Goal: Information Seeking & Learning: Learn about a topic

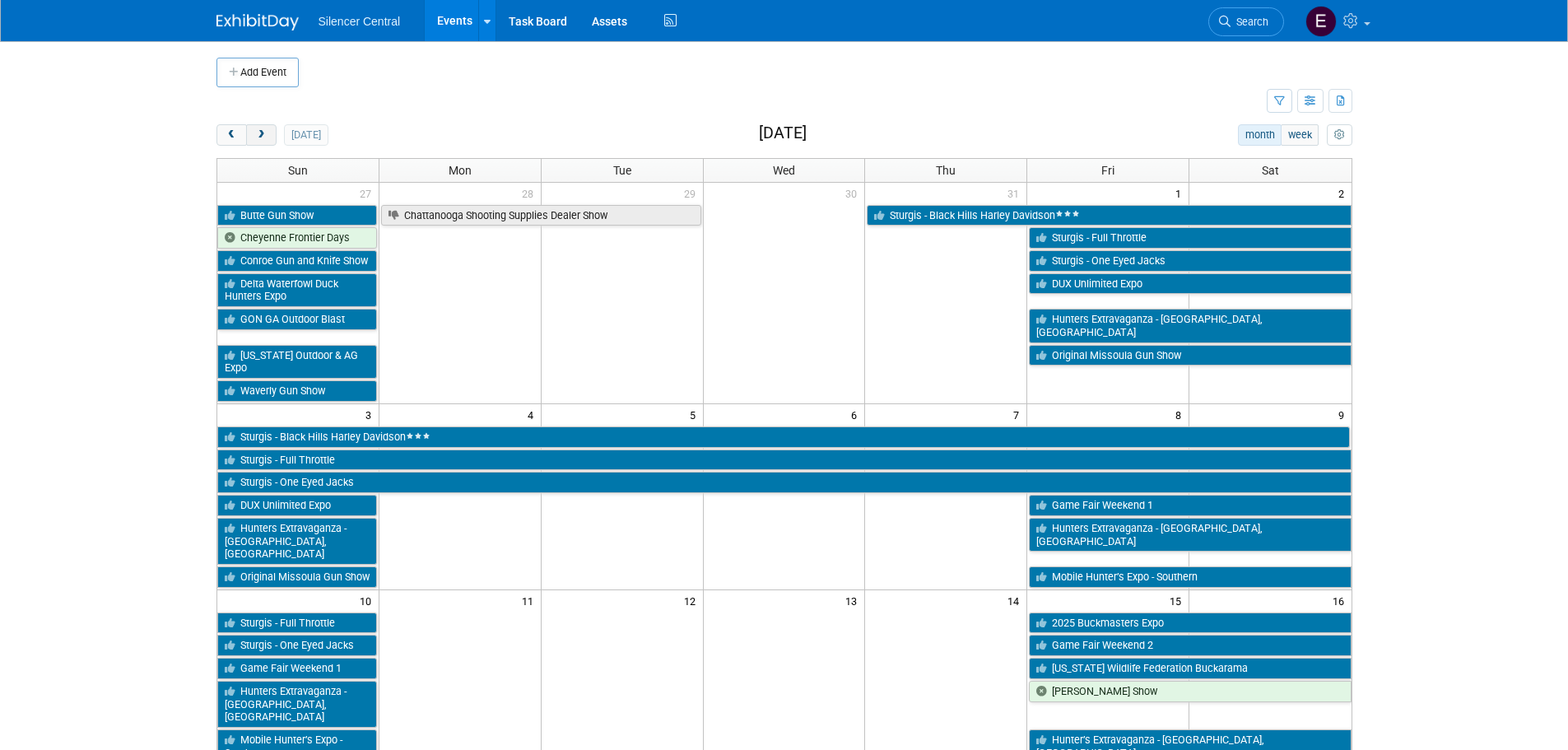
click at [268, 125] on button "next" at bounding box center [261, 135] width 30 height 21
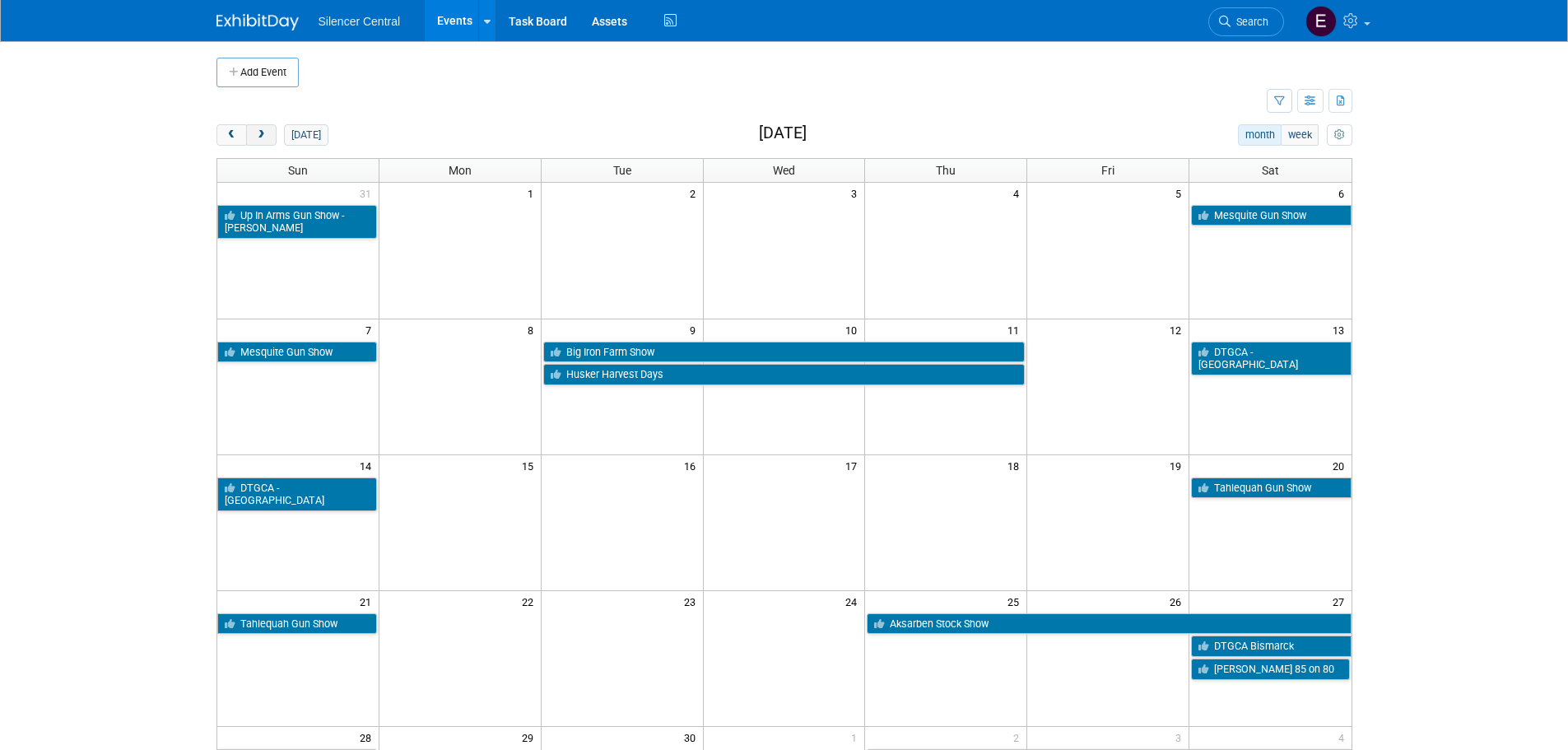
click at [267, 126] on button "next" at bounding box center [261, 135] width 30 height 21
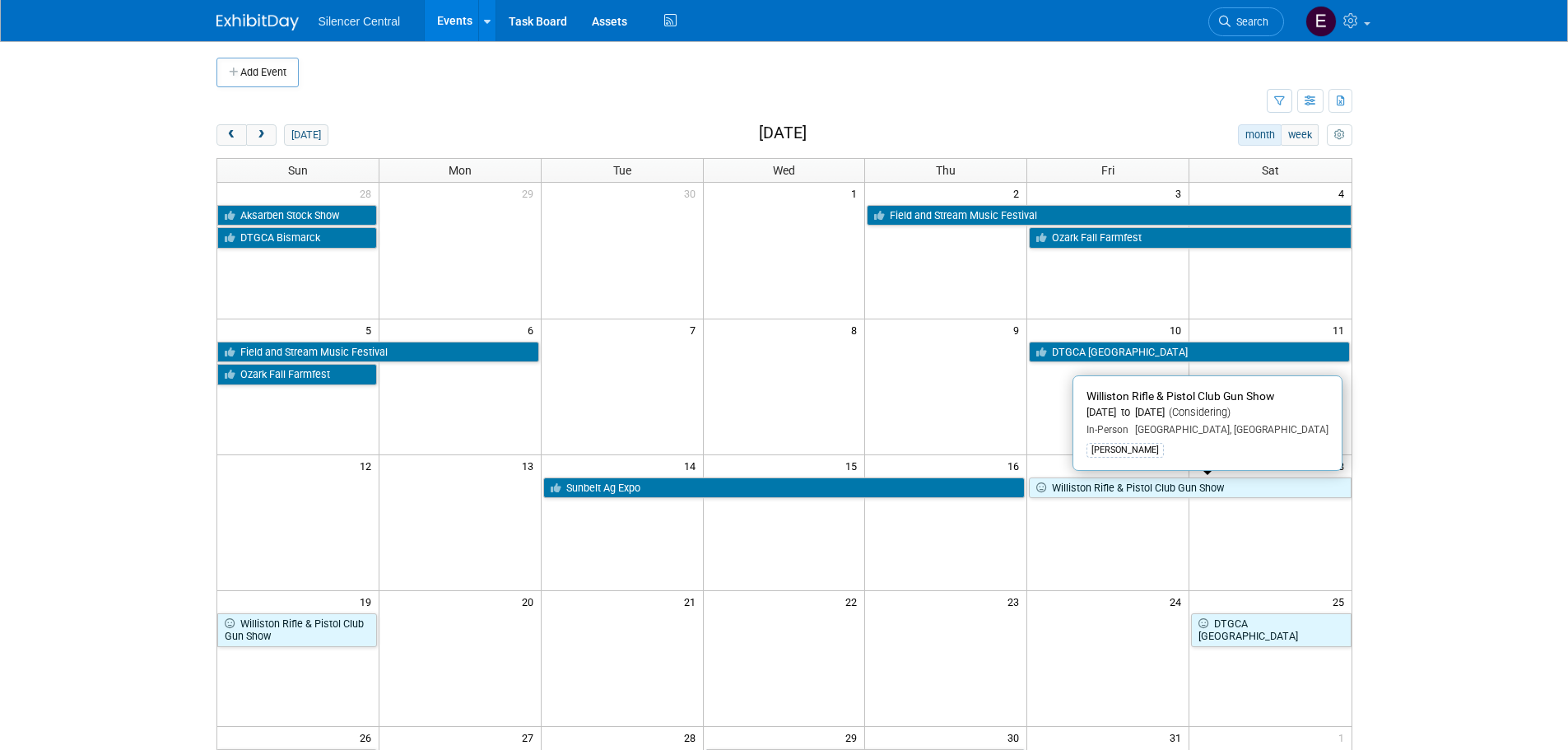
click at [1099, 488] on link "Williston Rifle & Pistol Club Gun Show" at bounding box center [1190, 488] width 322 height 21
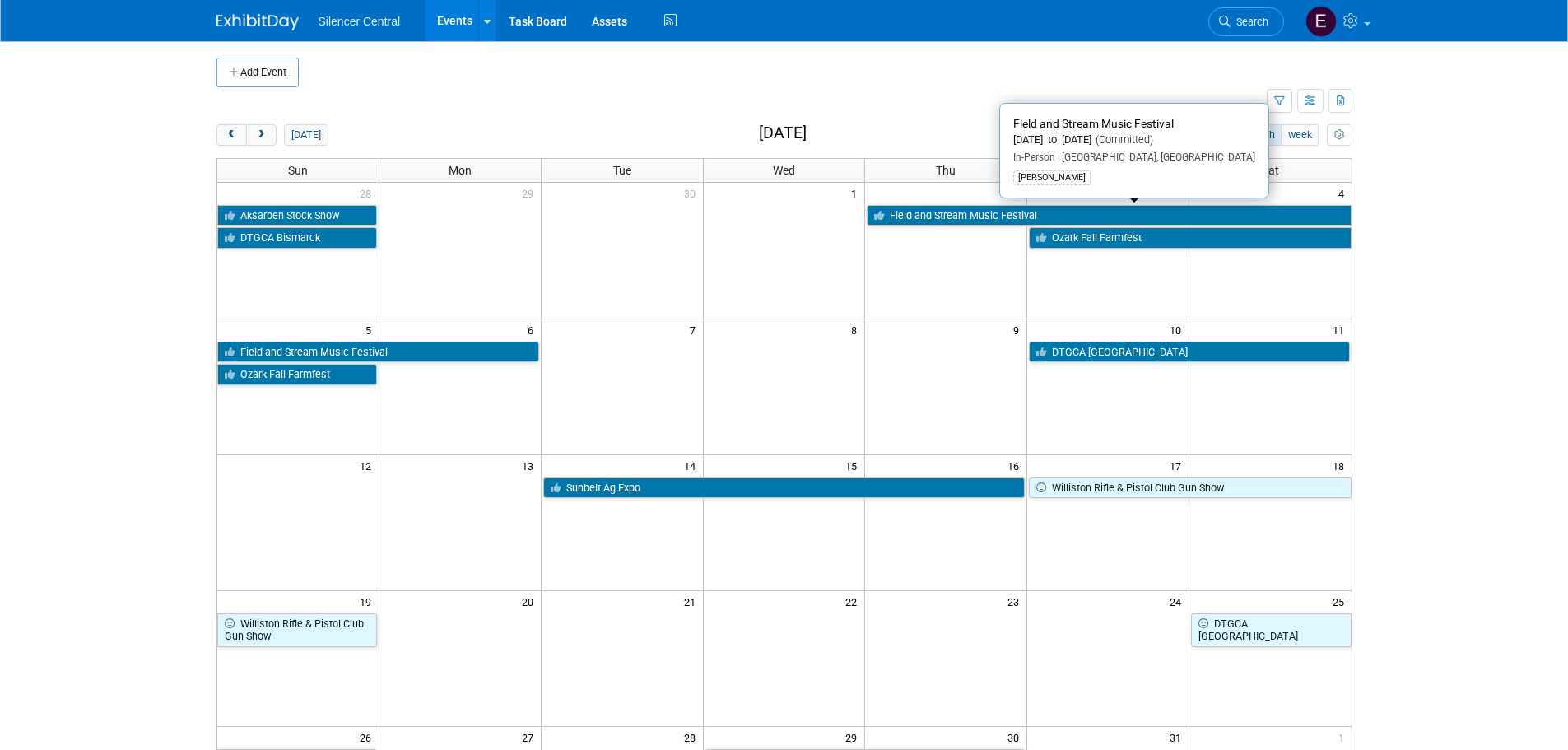
click at [1093, 212] on link "Field and Stream Music Festival" at bounding box center [1109, 216] width 484 height 21
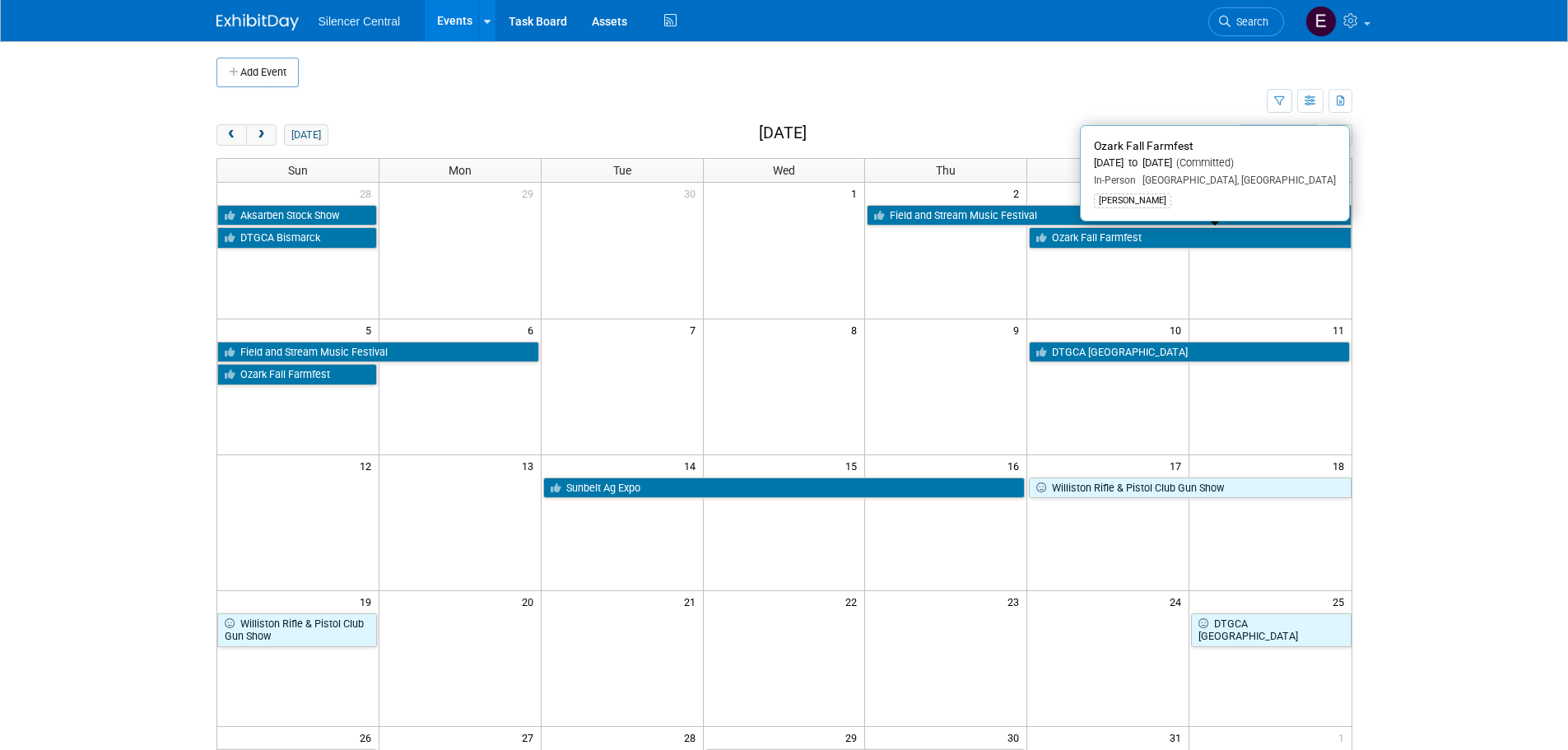
click at [1103, 242] on link "Ozark Fall Farmfest" at bounding box center [1190, 238] width 322 height 21
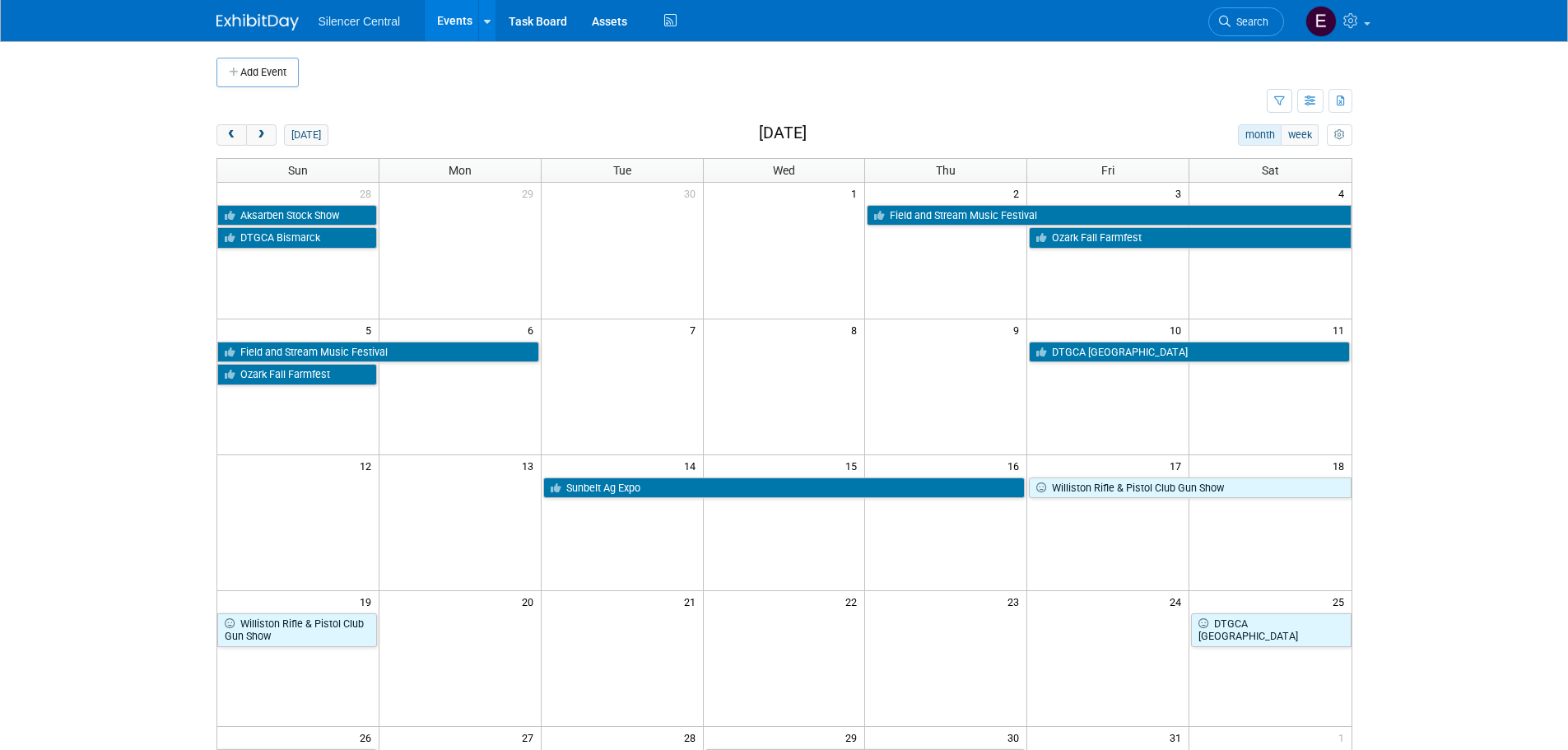
click at [1382, 508] on body "Silencer Central Events Add Event Bulk Upload Events Shareable Event Boards Rec…" at bounding box center [784, 375] width 1568 height 750
click at [260, 135] on span "next" at bounding box center [261, 135] width 13 height 11
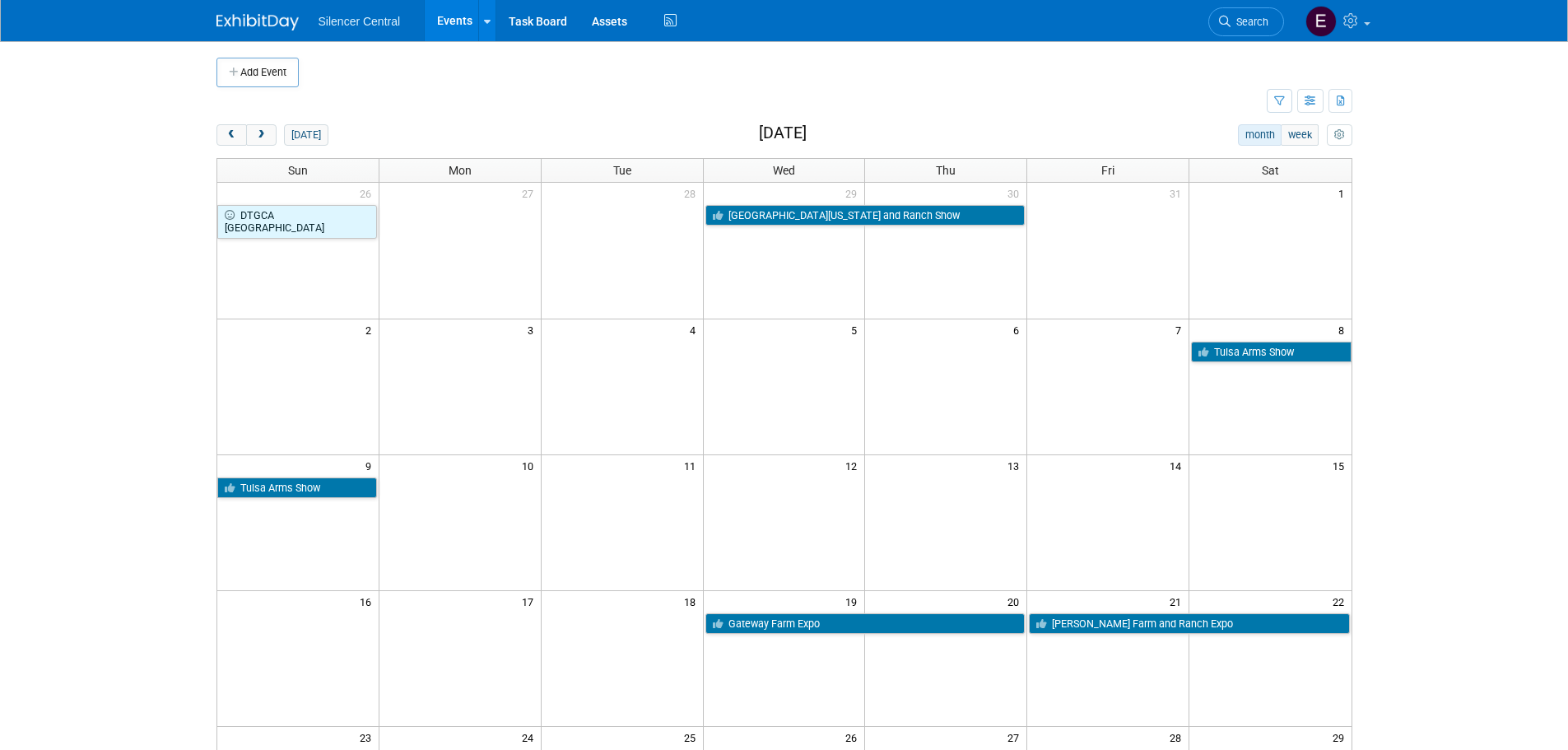
click at [215, 125] on div "Add Event New Event Duplicate Event Warning There is another event in your work…" at bounding box center [784, 536] width 1161 height 991
click at [220, 133] on button "prev" at bounding box center [231, 135] width 30 height 21
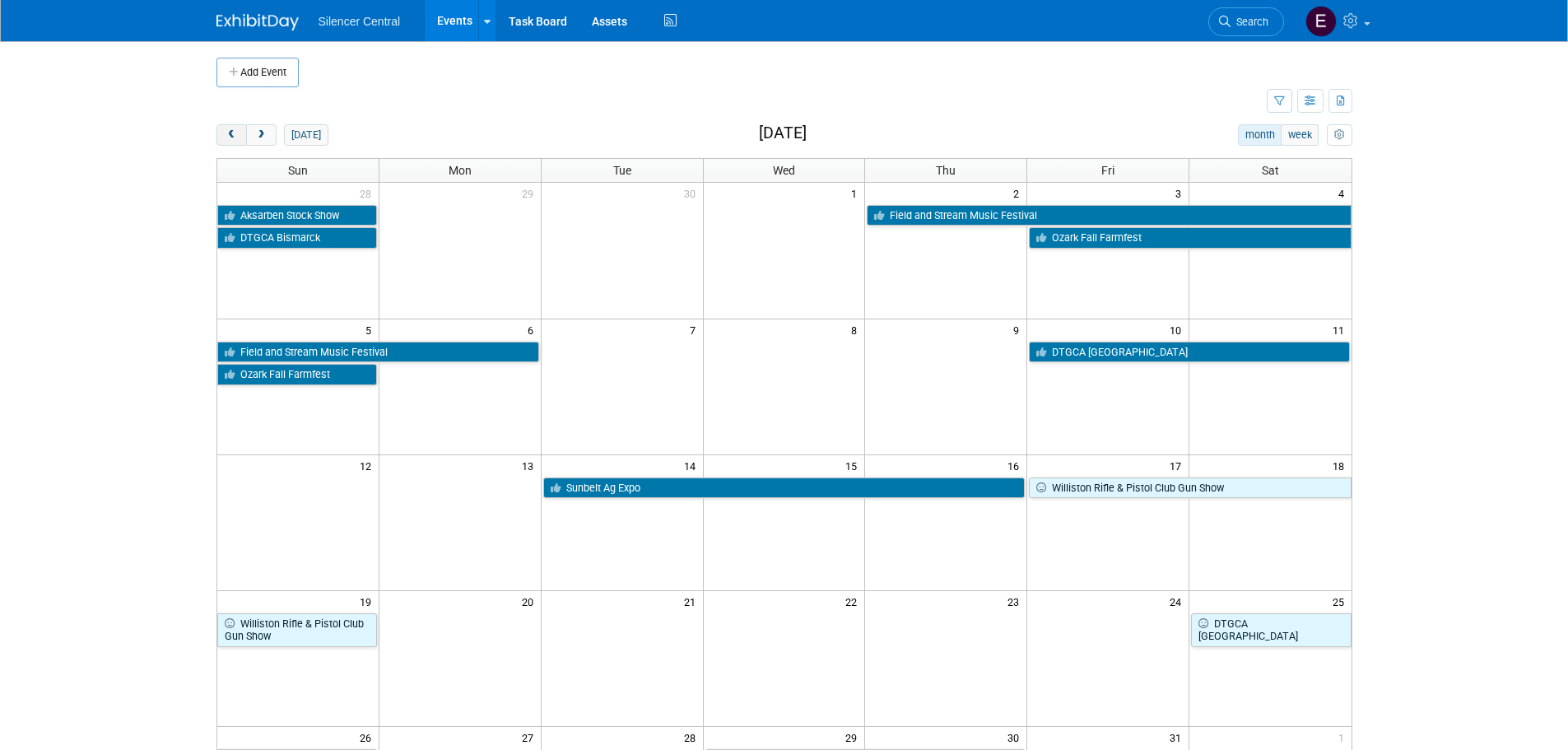
click at [235, 138] on span "prev" at bounding box center [231, 135] width 13 height 11
